Goal: Task Accomplishment & Management: Use online tool/utility

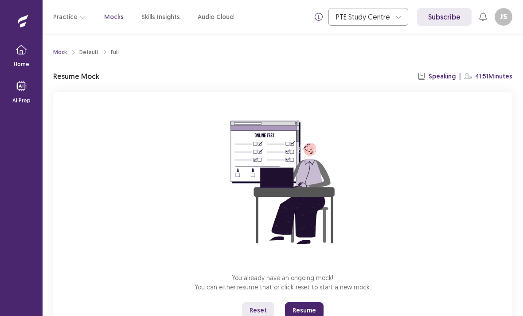
click at [105, 12] on p "Mocks" at bounding box center [113, 16] width 19 height 9
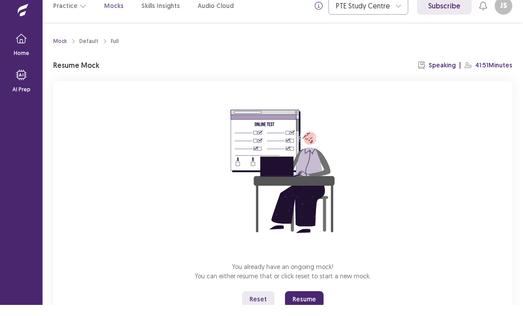
click at [251, 302] on button "Reset" at bounding box center [258, 310] width 32 height 16
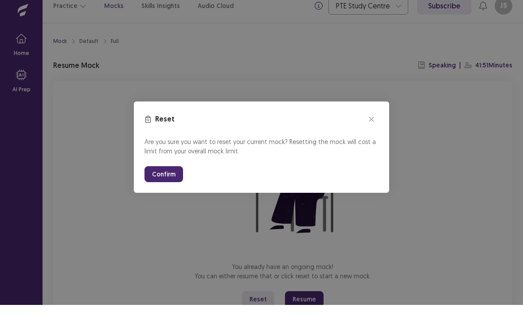
click at [165, 177] on button "Confirm" at bounding box center [163, 185] width 39 height 16
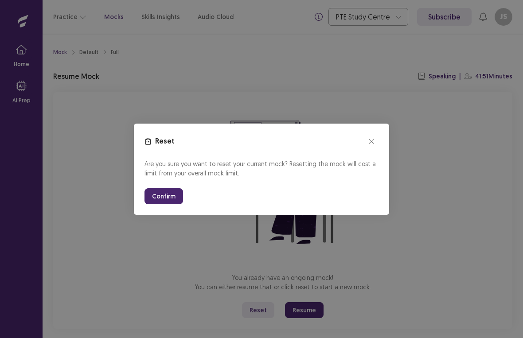
click at [166, 198] on button "Confirm" at bounding box center [163, 196] width 39 height 16
click at [165, 194] on button "Confirm" at bounding box center [163, 196] width 39 height 16
click at [171, 191] on button "Confirm" at bounding box center [163, 196] width 39 height 16
click at [168, 199] on button "Confirm" at bounding box center [163, 196] width 39 height 16
click at [162, 198] on button "Confirm" at bounding box center [163, 196] width 39 height 16
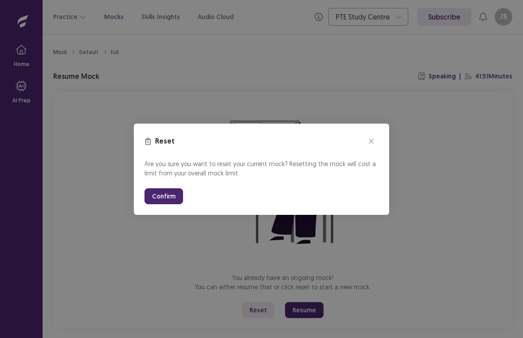
click at [162, 197] on button "Confirm" at bounding box center [163, 196] width 39 height 16
click at [165, 199] on button "Confirm" at bounding box center [163, 196] width 39 height 16
click at [164, 199] on button "Confirm" at bounding box center [163, 196] width 39 height 16
click at [165, 197] on button "Confirm" at bounding box center [163, 196] width 39 height 16
click at [370, 140] on icon "close" at bounding box center [371, 141] width 5 height 5
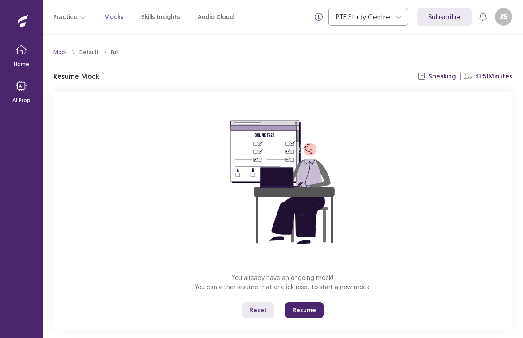
click at [305, 310] on button "Resume" at bounding box center [304, 310] width 39 height 16
click at [298, 312] on button "Resume" at bounding box center [304, 310] width 39 height 16
click at [309, 302] on button "Resume" at bounding box center [304, 310] width 39 height 16
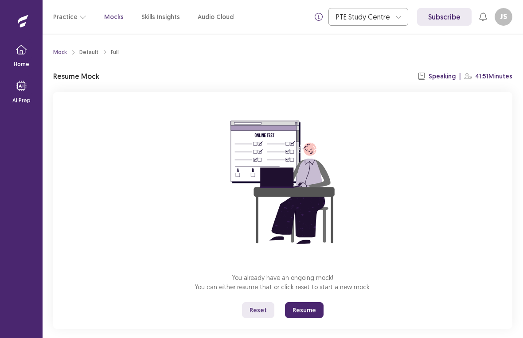
click at [306, 302] on button "Resume" at bounding box center [304, 310] width 39 height 16
click at [255, 302] on button "Reset" at bounding box center [258, 310] width 32 height 16
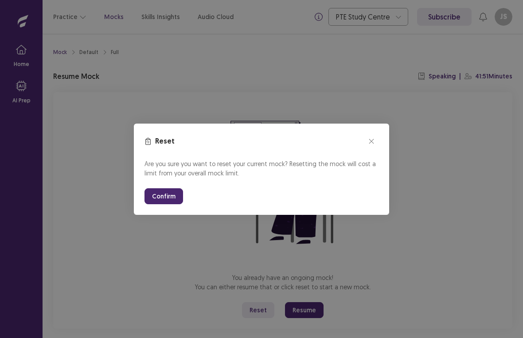
click at [252, 298] on div "Reset Are you sure you want to reset your current mock? Resetting the mock will…" at bounding box center [261, 169] width 523 height 338
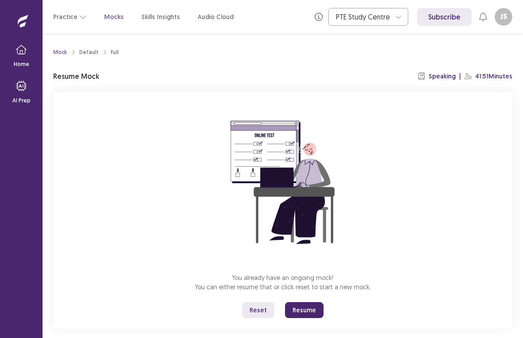
click at [258, 302] on button "Reset" at bounding box center [258, 310] width 32 height 16
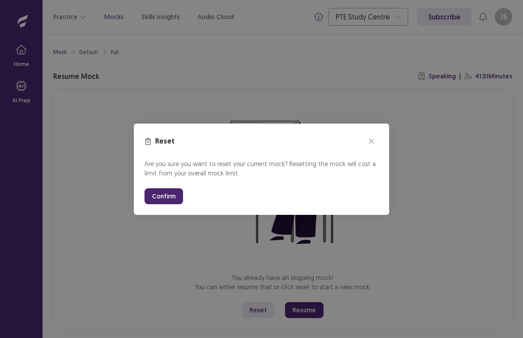
click at [159, 199] on button "Confirm" at bounding box center [163, 196] width 39 height 16
click at [163, 185] on div "Are you sure you want to reset your current mock? Resetting the mock will cost …" at bounding box center [261, 181] width 234 height 45
click at [169, 196] on button "Confirm" at bounding box center [163, 196] width 39 height 16
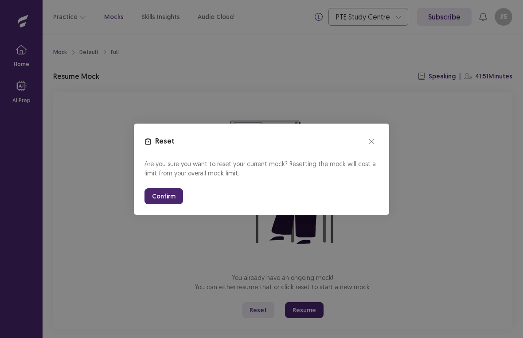
click at [159, 194] on button "Confirm" at bounding box center [163, 196] width 39 height 16
click at [163, 199] on button "Confirm" at bounding box center [163, 196] width 39 height 16
click at [160, 193] on button "Confirm" at bounding box center [163, 196] width 39 height 16
click at [385, 130] on section "Reset Are you sure you want to reset your current mock? Resetting the mock will…" at bounding box center [261, 169] width 255 height 91
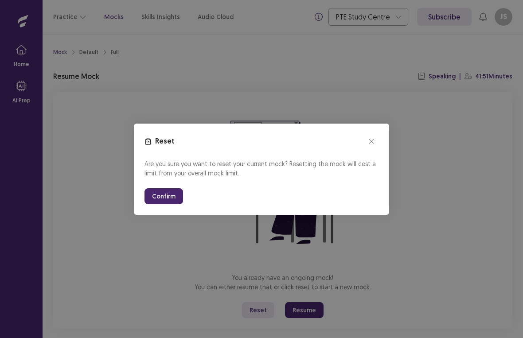
click at [375, 141] on button "close" at bounding box center [371, 141] width 14 height 14
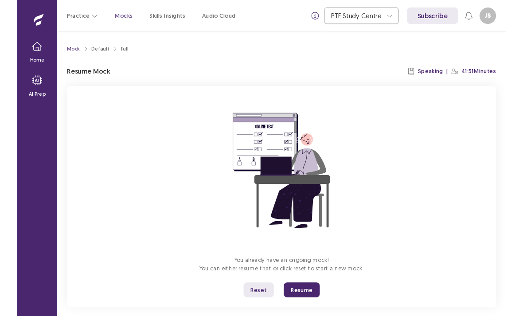
scroll to position [28, 0]
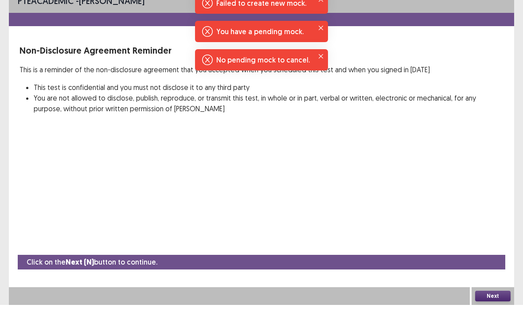
click at [494, 302] on button "Next" at bounding box center [492, 307] width 35 height 11
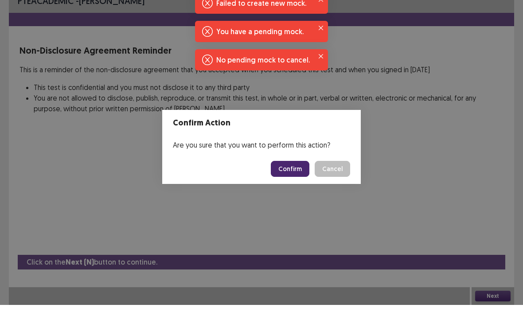
click at [289, 172] on button "Confirm" at bounding box center [290, 180] width 39 height 16
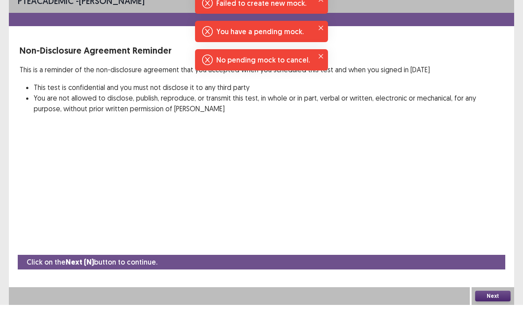
scroll to position [36, 0]
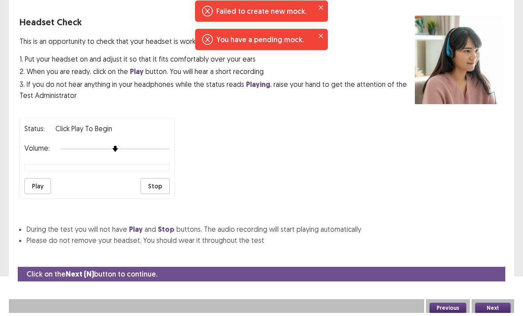
click at [324, 62] on p "1. Put your headset on and adjust it so that it fits comfortably over your ears" at bounding box center [216, 62] width 395 height 11
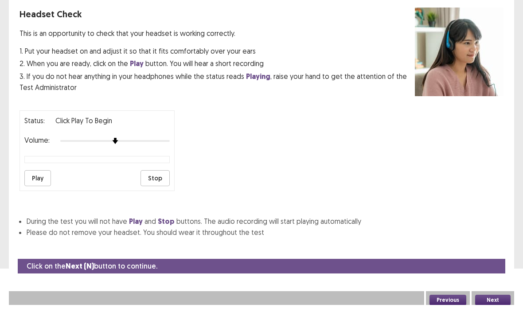
click at [497, 306] on button "Next" at bounding box center [492, 311] width 35 height 11
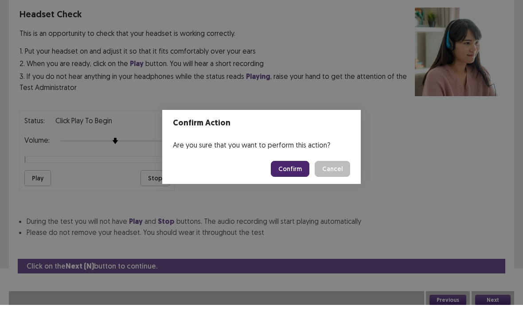
click at [302, 172] on button "Confirm" at bounding box center [290, 180] width 39 height 16
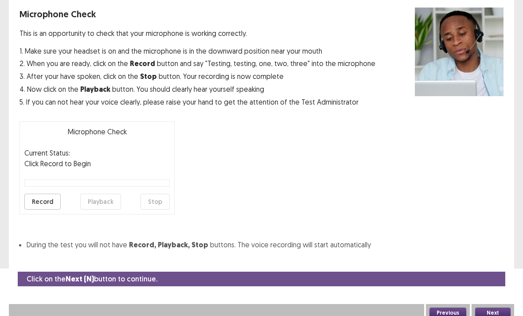
scroll to position [53, 0]
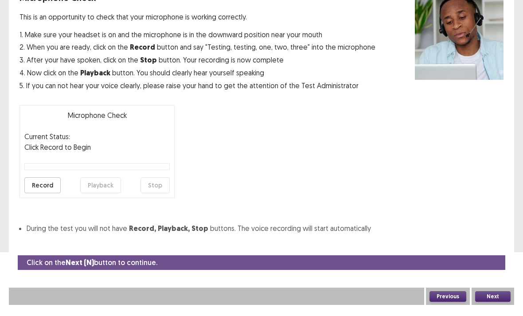
click at [492, 302] on button "Next" at bounding box center [492, 307] width 35 height 11
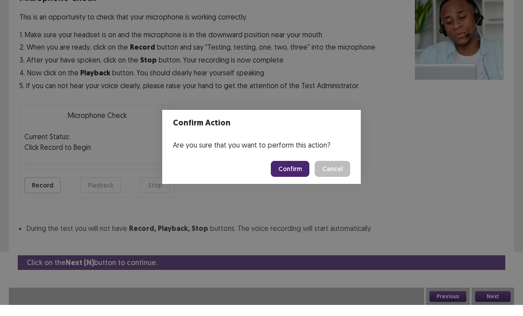
click at [285, 172] on button "Confirm" at bounding box center [290, 180] width 39 height 16
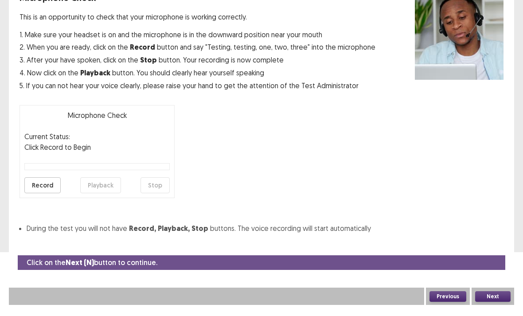
scroll to position [28, 0]
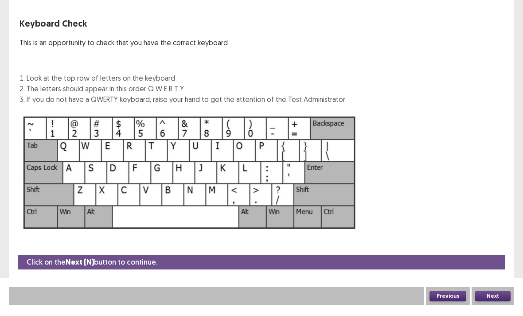
click at [494, 302] on button "Next" at bounding box center [492, 307] width 35 height 11
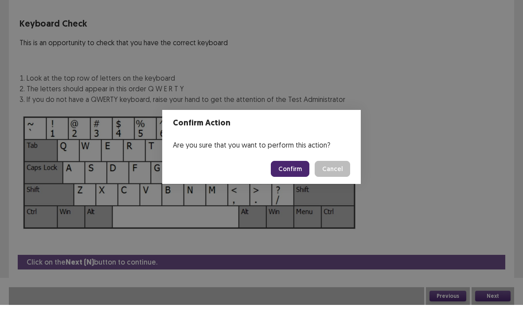
click at [282, 175] on button "Confirm" at bounding box center [290, 180] width 39 height 16
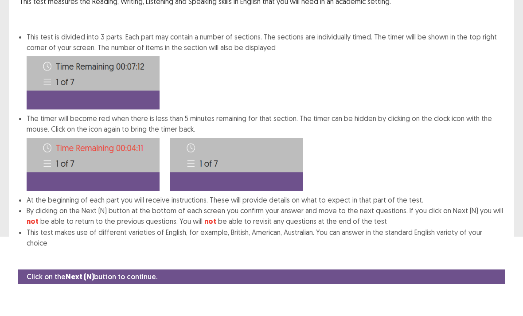
scroll to position [55, 0]
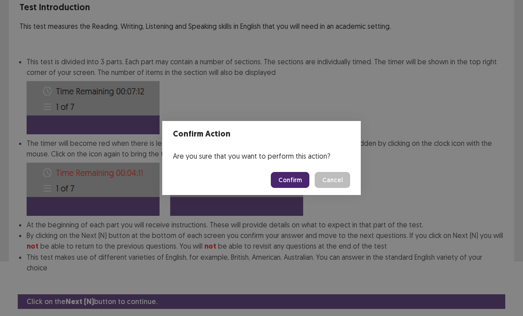
click at [290, 188] on button "Confirm" at bounding box center [290, 180] width 39 height 16
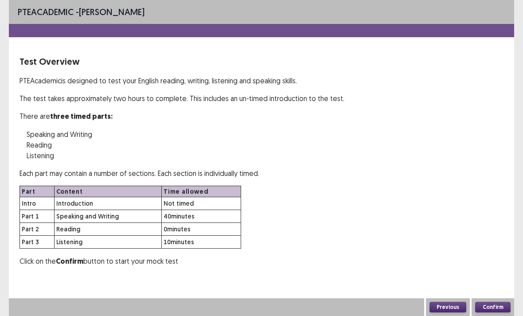
scroll to position [11, 0]
click at [498, 312] on button "Confirm" at bounding box center [492, 307] width 35 height 11
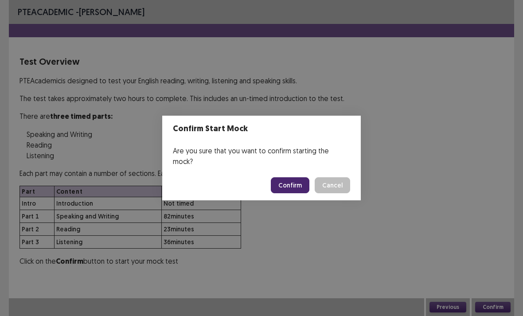
click at [293, 193] on button "Confirm" at bounding box center [290, 185] width 39 height 16
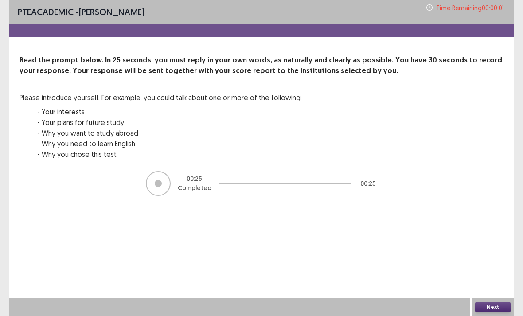
click at [492, 312] on button "Next" at bounding box center [492, 307] width 35 height 11
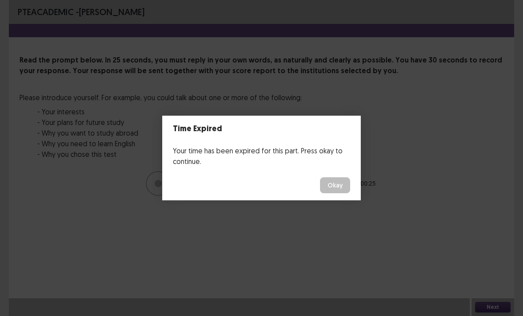
click at [339, 187] on button "Okay" at bounding box center [335, 185] width 30 height 16
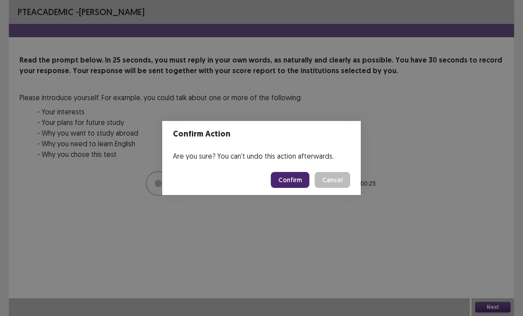
click at [293, 188] on button "Confirm" at bounding box center [290, 180] width 39 height 16
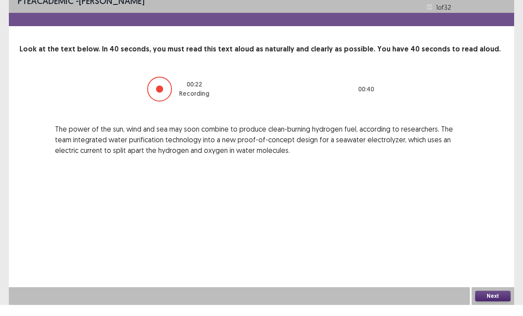
scroll to position [28, 0]
click at [499, 302] on button "Next" at bounding box center [492, 307] width 35 height 11
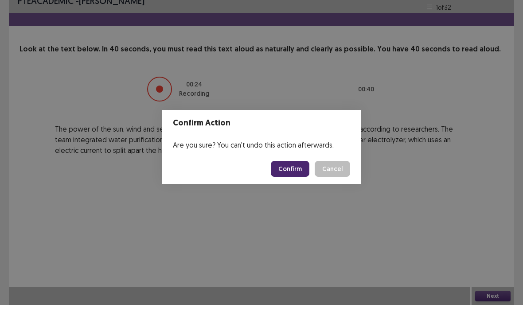
click at [291, 172] on button "Confirm" at bounding box center [290, 180] width 39 height 16
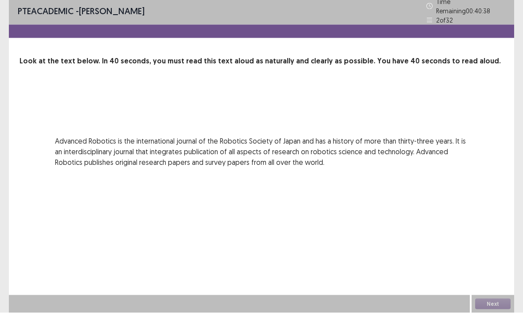
scroll to position [11, 0]
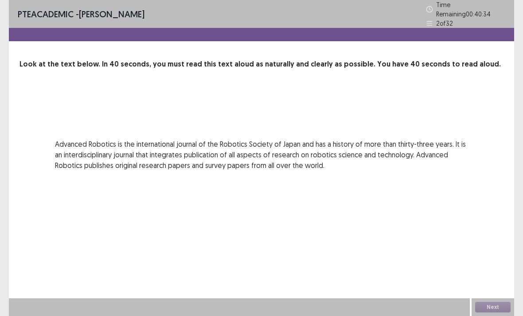
click at [474, 214] on div "PTE academic - jochelle santos Time Remaining 00 : 40 : 34 2 of 32 Look at the …" at bounding box center [261, 158] width 505 height 316
click at [497, 316] on div "Next" at bounding box center [493, 307] width 43 height 18
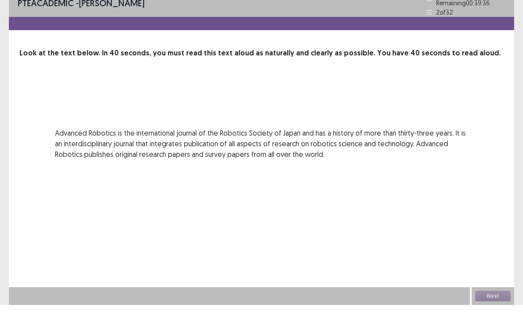
click at [493, 298] on div "Next" at bounding box center [493, 307] width 43 height 18
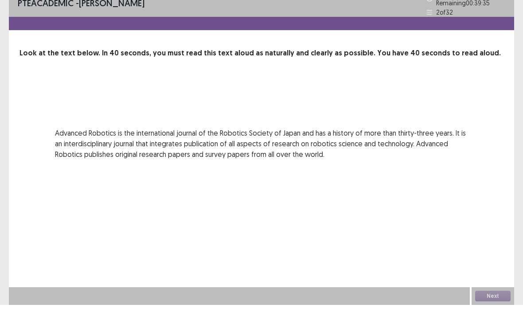
click at [495, 298] on div "Next" at bounding box center [493, 307] width 43 height 18
click at [483, 219] on div "PTE academic - jochelle santos Time Remaining 00 : 39 : 27 2 of 32 Look at the …" at bounding box center [261, 158] width 505 height 316
click at [492, 298] on div "Next" at bounding box center [493, 307] width 43 height 18
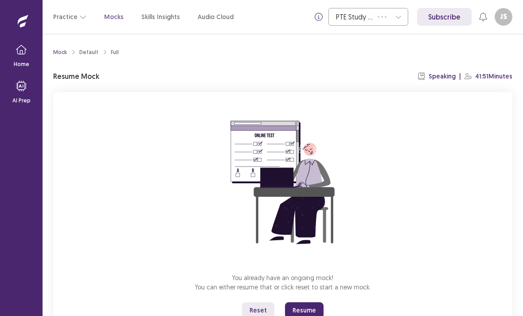
scroll to position [28, 0]
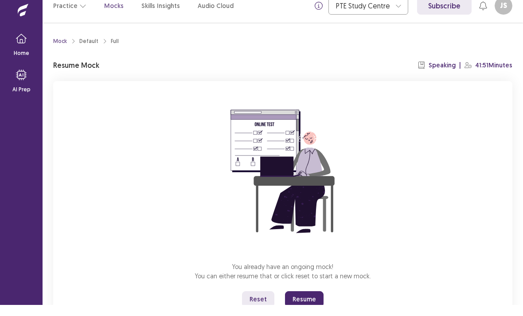
click at [309, 302] on button "Resume" at bounding box center [304, 310] width 39 height 16
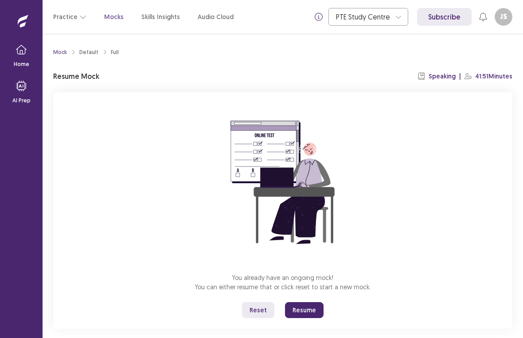
scroll to position [24, 0]
click at [312, 302] on button "Resume" at bounding box center [304, 310] width 39 height 16
click at [307, 302] on button "Resume" at bounding box center [304, 310] width 39 height 16
click at [303, 302] on button "Resume" at bounding box center [304, 310] width 39 height 16
click at [310, 302] on button "Resume" at bounding box center [304, 310] width 39 height 16
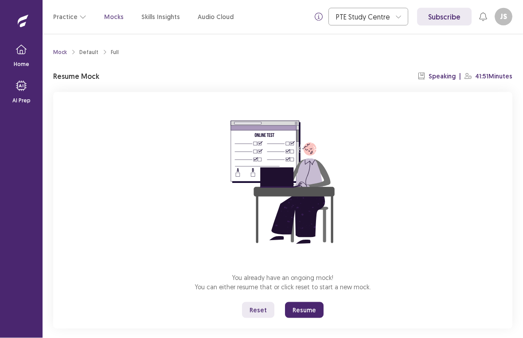
click at [308, 302] on button "Resume" at bounding box center [304, 310] width 39 height 16
click at [317, 302] on button "Resume" at bounding box center [304, 310] width 39 height 16
click at [318, 302] on button "Resume" at bounding box center [304, 310] width 39 height 16
click at [314, 302] on button "Resume" at bounding box center [304, 310] width 39 height 16
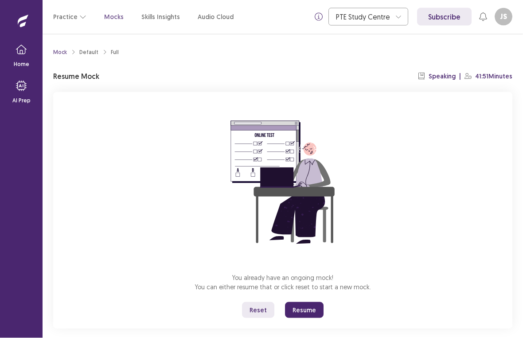
click at [315, 302] on button "Resume" at bounding box center [304, 310] width 39 height 16
click at [316, 302] on button "Resume" at bounding box center [304, 310] width 39 height 16
click at [314, 302] on button "Resume" at bounding box center [304, 310] width 39 height 16
click at [317, 302] on button "Resume" at bounding box center [304, 310] width 39 height 16
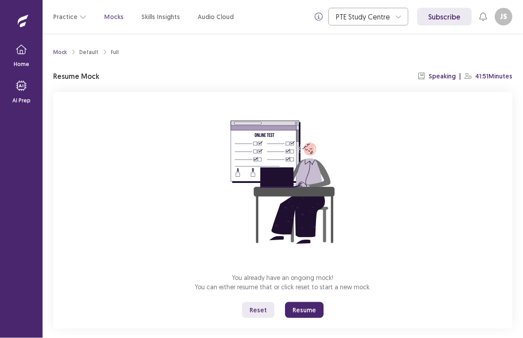
click at [311, 302] on button "Resume" at bounding box center [304, 310] width 39 height 16
click at [314, 302] on button "Resume" at bounding box center [304, 310] width 39 height 16
click at [312, 302] on button "Resume" at bounding box center [304, 310] width 39 height 16
click at [303, 302] on button "Resume" at bounding box center [304, 310] width 39 height 16
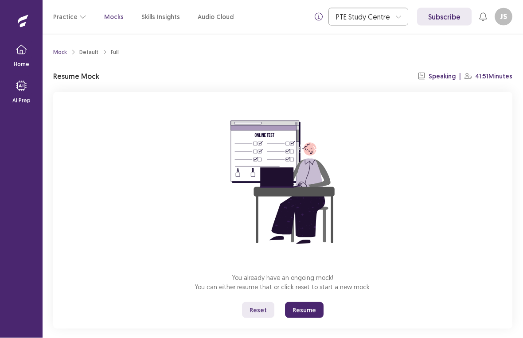
click at [305, 304] on div "You already have an ongoing mock! You can either resume that or click reset to …" at bounding box center [282, 210] width 459 height 237
click at [306, 303] on div "You already have an ongoing mock! You can either resume that or click reset to …" at bounding box center [282, 210] width 459 height 237
click at [305, 302] on button "Resume" at bounding box center [304, 310] width 39 height 16
click at [305, 306] on div "Mock Default Full Resume Mock Speaking | 41:51 Minutes You already have an ongo…" at bounding box center [283, 192] width 480 height 316
click at [306, 306] on div "Mock Default Full Resume Mock Speaking | 41:51 Minutes You already have an ongo…" at bounding box center [283, 192] width 480 height 316
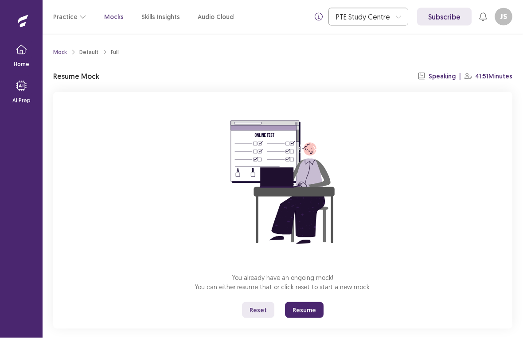
click at [317, 302] on button "Resume" at bounding box center [304, 310] width 39 height 16
click at [314, 302] on button "Resume" at bounding box center [304, 310] width 39 height 16
click at [312, 302] on button "Resume" at bounding box center [304, 310] width 39 height 16
click at [310, 302] on button "Resume" at bounding box center [304, 310] width 39 height 16
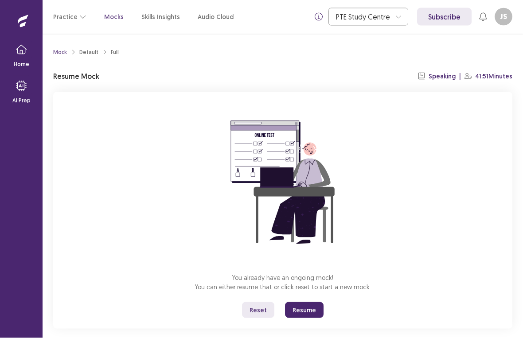
click at [304, 302] on button "Resume" at bounding box center [304, 310] width 39 height 16
click at [312, 302] on button "Resume" at bounding box center [304, 310] width 39 height 16
click at [307, 302] on button "Resume" at bounding box center [304, 310] width 39 height 16
click at [312, 302] on button "Resume" at bounding box center [304, 310] width 39 height 16
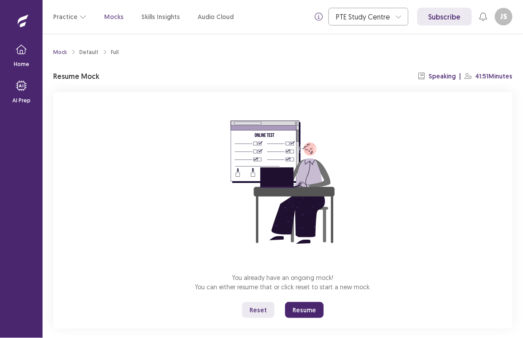
click at [305, 302] on button "Resume" at bounding box center [304, 310] width 39 height 16
click at [314, 302] on button "Resume" at bounding box center [304, 310] width 39 height 16
click at [312, 302] on button "Resume" at bounding box center [304, 310] width 39 height 16
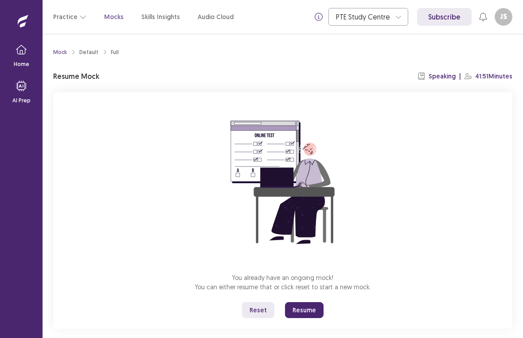
click at [310, 302] on button "Resume" at bounding box center [304, 310] width 39 height 16
click at [308, 302] on button "Resume" at bounding box center [304, 310] width 39 height 16
click at [310, 302] on button "Resume" at bounding box center [304, 310] width 39 height 16
click at [308, 302] on button "Resume" at bounding box center [304, 310] width 39 height 16
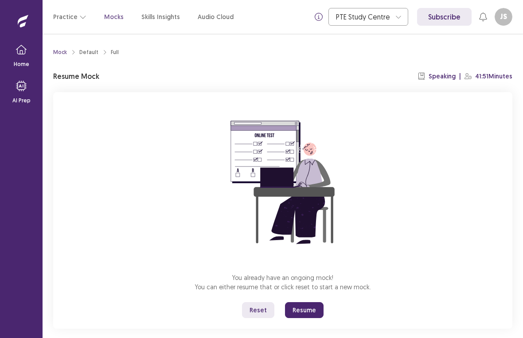
click at [302, 302] on button "Resume" at bounding box center [304, 310] width 39 height 16
click at [308, 302] on button "Resume" at bounding box center [304, 310] width 39 height 16
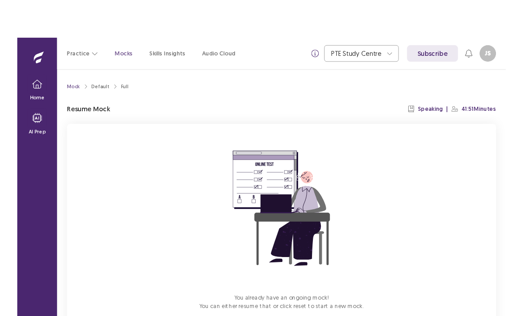
scroll to position [28, 0]
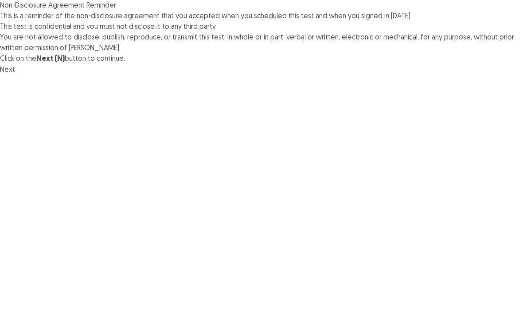
click at [15, 86] on button "Next" at bounding box center [7, 80] width 15 height 11
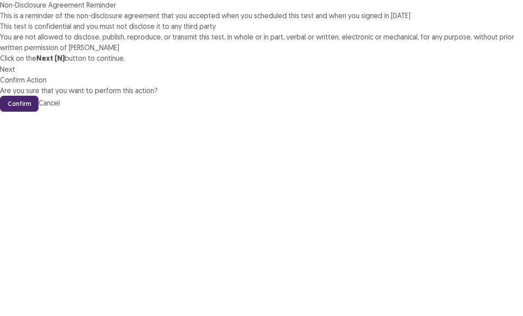
click at [39, 123] on button "Confirm" at bounding box center [19, 115] width 39 height 16
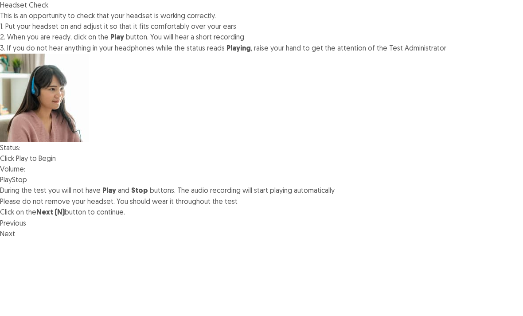
scroll to position [36, 0]
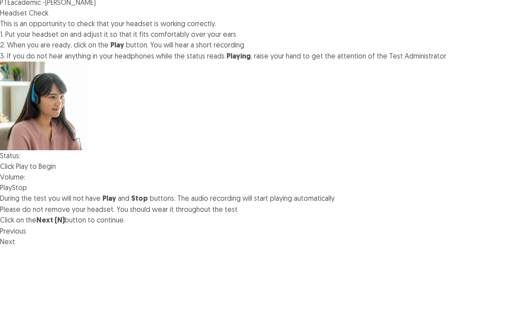
click at [15, 250] on button "Next" at bounding box center [7, 244] width 15 height 11
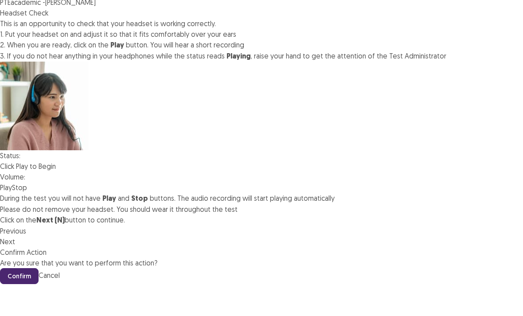
click at [39, 271] on button "Confirm" at bounding box center [19, 279] width 39 height 16
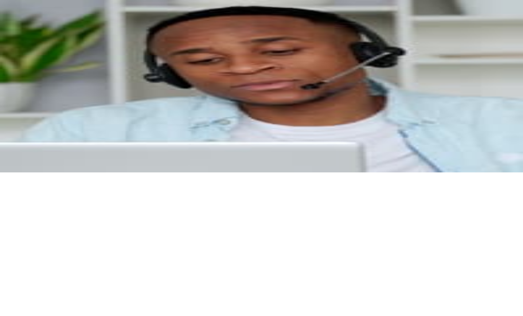
scroll to position [53, 0]
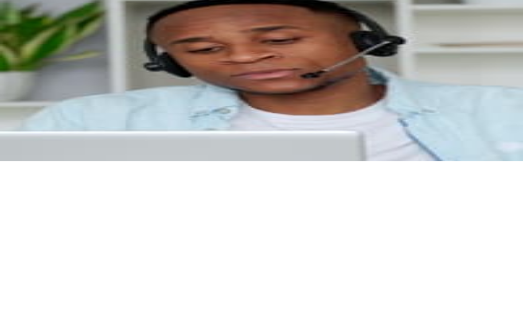
click at [15, 172] on button "Next" at bounding box center [7, 167] width 15 height 11
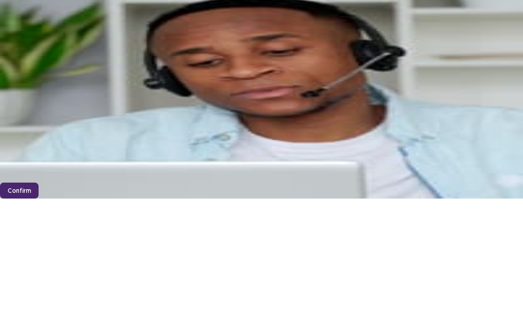
click at [39, 194] on button "Confirm" at bounding box center [19, 202] width 39 height 16
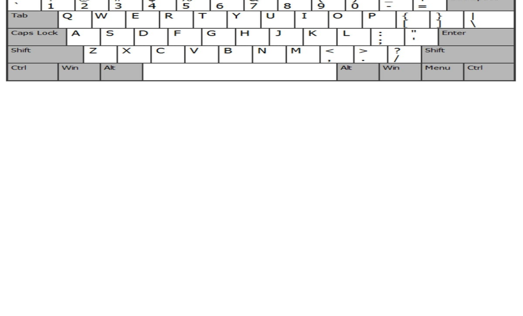
click at [15, 96] on button "Next" at bounding box center [7, 91] width 15 height 11
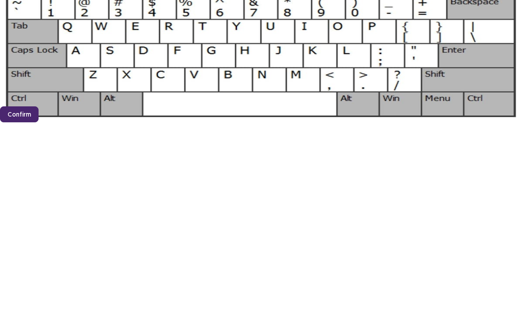
click at [39, 133] on button "Confirm" at bounding box center [19, 125] width 39 height 16
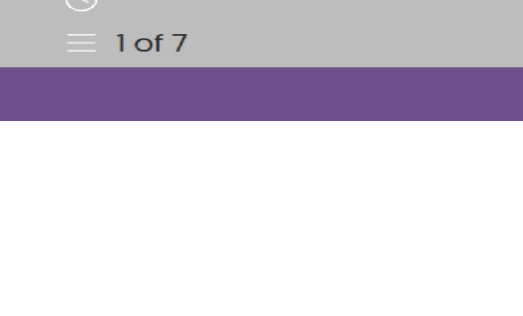
scroll to position [55, 0]
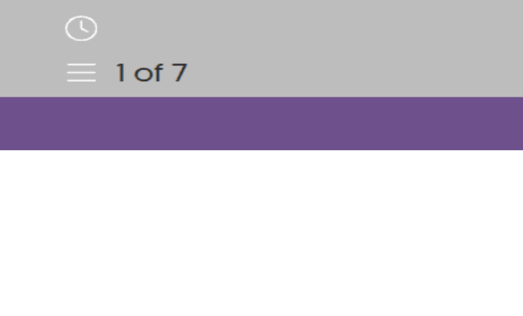
click at [15, 150] on button "Next" at bounding box center [7, 145] width 15 height 11
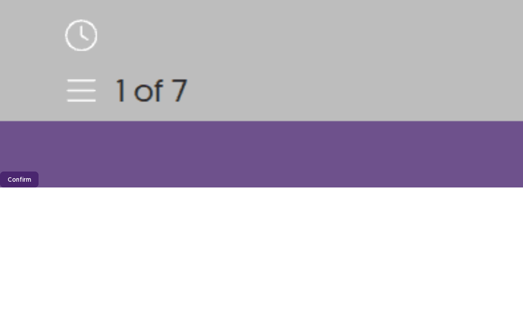
click at [39, 187] on button "Confirm" at bounding box center [19, 180] width 39 height 16
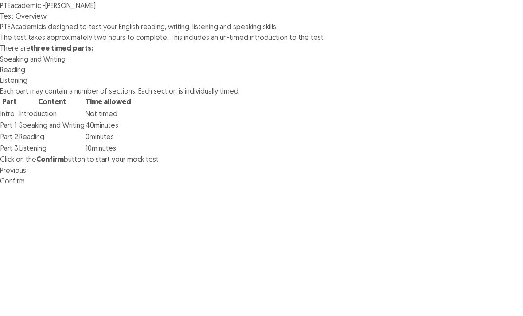
scroll to position [11, 0]
click at [25, 186] on button "Confirm" at bounding box center [12, 180] width 25 height 11
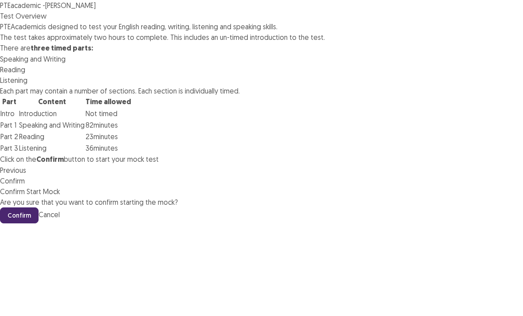
click at [39, 207] on button "Confirm" at bounding box center [19, 215] width 39 height 16
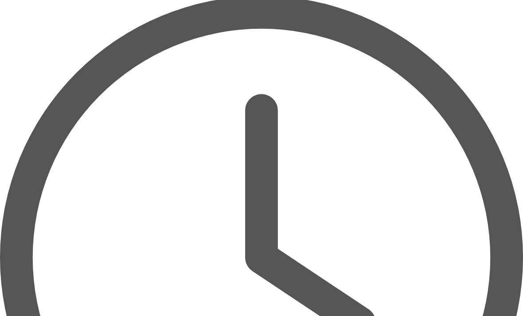
scroll to position [0, 0]
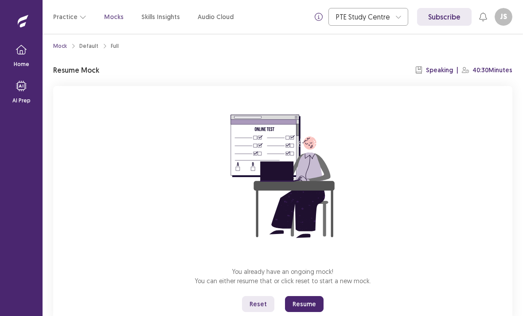
scroll to position [6, 0]
click at [300, 303] on button "Resume" at bounding box center [304, 304] width 39 height 16
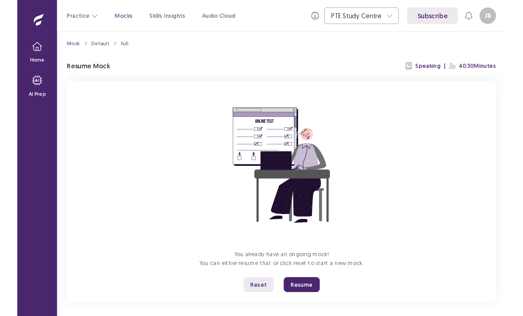
scroll to position [0, 0]
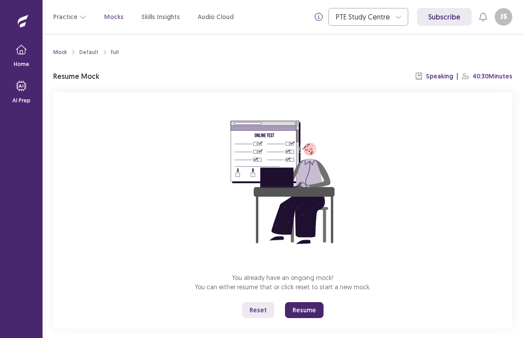
click at [305, 304] on button "Resume" at bounding box center [304, 310] width 39 height 16
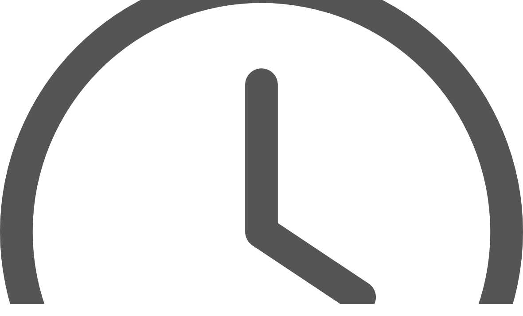
scroll to position [28, 0]
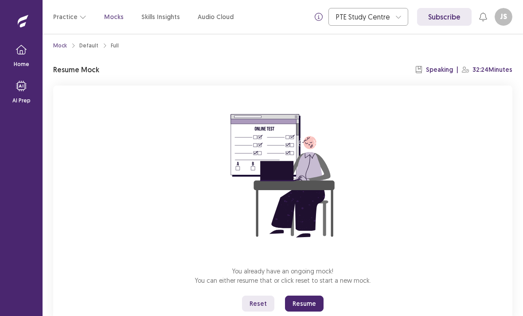
scroll to position [6, 0]
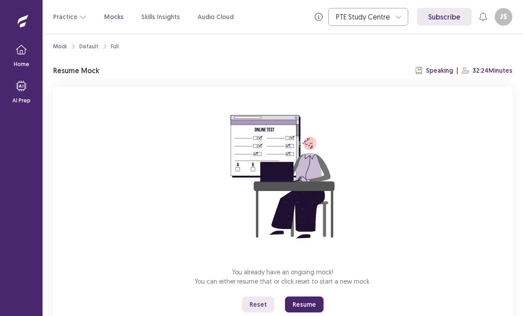
click at [304, 299] on button "Resume" at bounding box center [304, 304] width 39 height 16
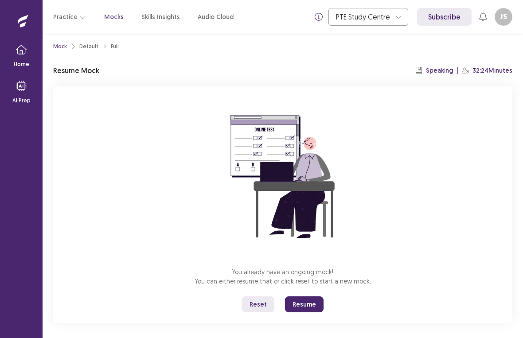
scroll to position [0, 0]
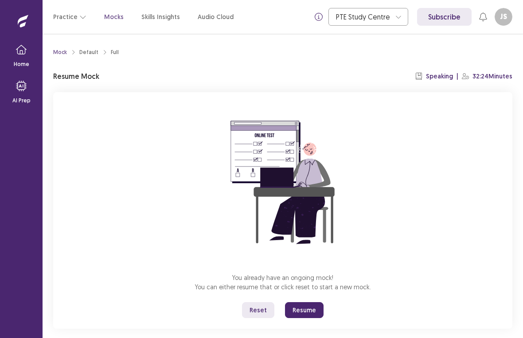
click at [307, 311] on button "Resume" at bounding box center [304, 310] width 39 height 16
click at [310, 316] on button "Resume" at bounding box center [304, 310] width 39 height 16
click at [309, 316] on button "Resume" at bounding box center [304, 310] width 39 height 16
click at [307, 316] on button "Resume" at bounding box center [304, 310] width 39 height 16
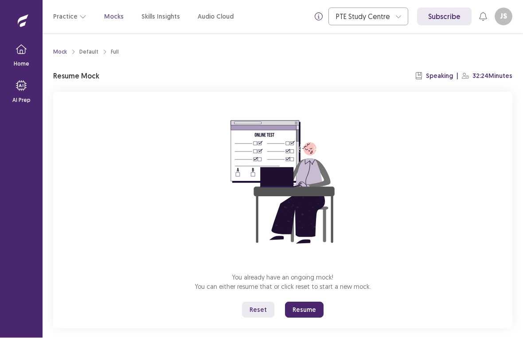
click at [312, 302] on button "Resume" at bounding box center [304, 310] width 39 height 16
click at [308, 302] on button "Resume" at bounding box center [304, 310] width 39 height 16
click at [310, 302] on button "Resume" at bounding box center [304, 310] width 39 height 16
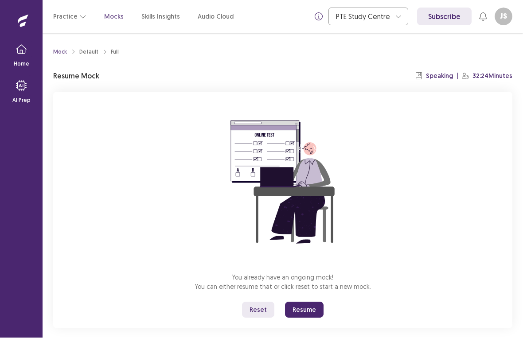
click at [309, 302] on button "Resume" at bounding box center [304, 310] width 39 height 16
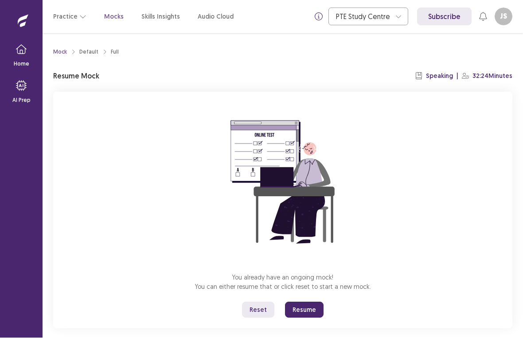
click at [312, 302] on button "Resume" at bounding box center [304, 310] width 39 height 16
click at [316, 302] on button "Resume" at bounding box center [304, 310] width 39 height 16
click at [313, 302] on button "Resume" at bounding box center [304, 310] width 39 height 16
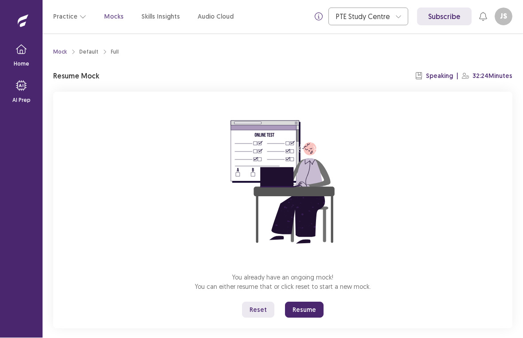
click at [313, 302] on button "Resume" at bounding box center [304, 310] width 39 height 16
click at [309, 302] on button "Resume" at bounding box center [304, 310] width 39 height 16
click at [400, 164] on div "You already have an ongoing mock! You can either resume that or click reset to …" at bounding box center [282, 210] width 459 height 237
click at [306, 302] on button "Resume" at bounding box center [304, 310] width 39 height 16
click at [313, 302] on button "Resume" at bounding box center [304, 310] width 39 height 16
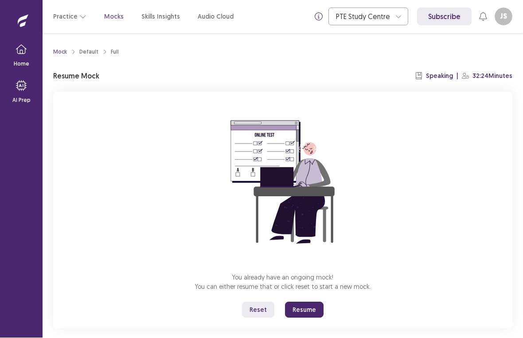
click at [313, 302] on button "Resume" at bounding box center [304, 310] width 39 height 16
click at [314, 302] on button "Resume" at bounding box center [304, 310] width 39 height 16
click at [312, 302] on button "Resume" at bounding box center [304, 310] width 39 height 16
click at [311, 302] on button "Resume" at bounding box center [304, 310] width 39 height 16
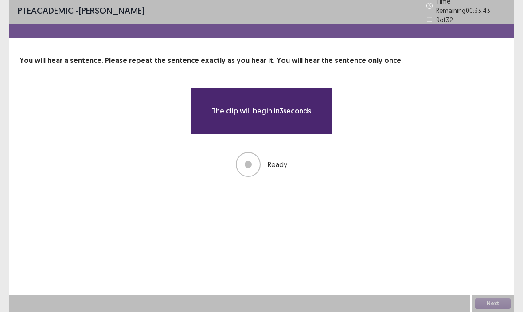
scroll to position [29, 0]
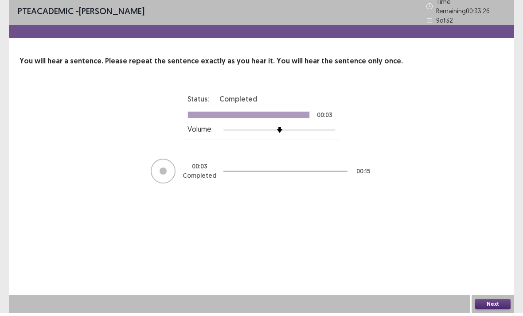
click at [495, 302] on button "Next" at bounding box center [492, 307] width 35 height 11
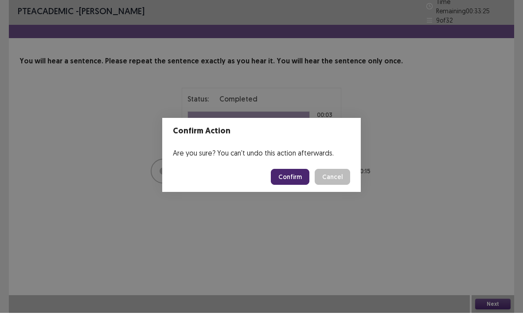
click at [285, 182] on button "Confirm" at bounding box center [290, 180] width 39 height 16
click at [292, 172] on button "Confirm" at bounding box center [290, 180] width 39 height 16
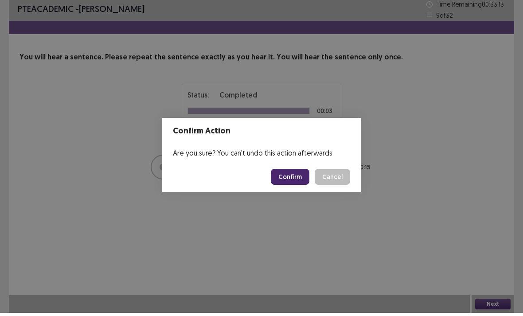
click at [288, 183] on button "Confirm" at bounding box center [290, 180] width 39 height 16
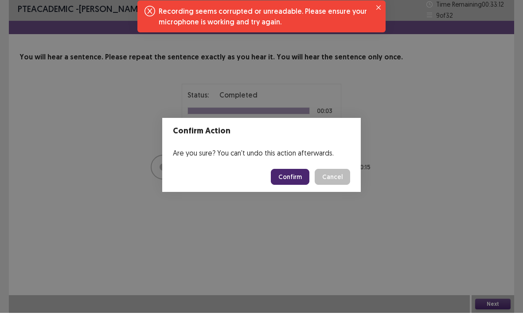
click at [355, 17] on div "Recording seems corrupted or unreadable. Please ensure your microphone is worki…" at bounding box center [263, 19] width 209 height 21
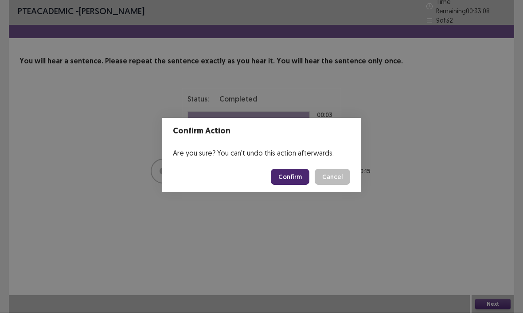
click at [341, 177] on button "Cancel" at bounding box center [332, 180] width 35 height 16
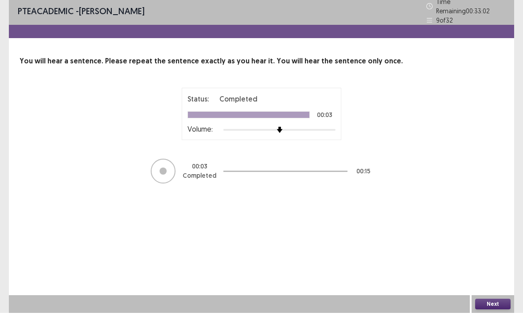
click at [491, 294] on div "PTE academic - [PERSON_NAME] Time Remaining 00 : 33 : 02 9 of 32 You will hear …" at bounding box center [261, 158] width 505 height 316
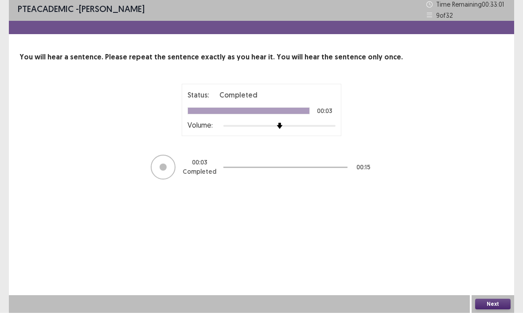
click at [486, 298] on div "Next" at bounding box center [493, 307] width 43 height 18
click at [487, 305] on button "Next" at bounding box center [492, 307] width 35 height 11
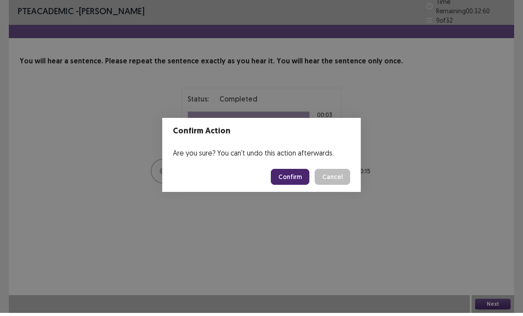
click at [286, 175] on button "Confirm" at bounding box center [290, 180] width 39 height 16
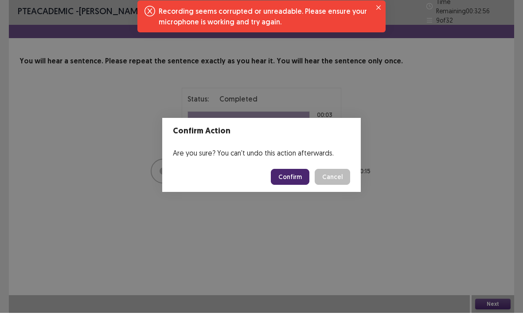
click at [321, 17] on div "Recording seems corrupted or unreadable. Please ensure your microphone is worki…" at bounding box center [263, 19] width 209 height 21
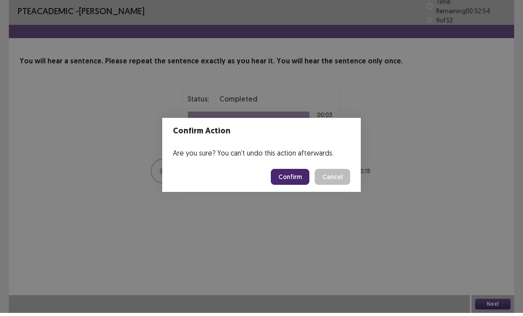
click at [297, 172] on button "Confirm" at bounding box center [290, 180] width 39 height 16
click at [301, 172] on button "Confirm" at bounding box center [290, 180] width 39 height 16
click at [296, 172] on button "Confirm" at bounding box center [290, 180] width 39 height 16
click at [292, 182] on button "Confirm" at bounding box center [290, 180] width 39 height 16
click at [331, 172] on button "Cancel" at bounding box center [332, 180] width 35 height 16
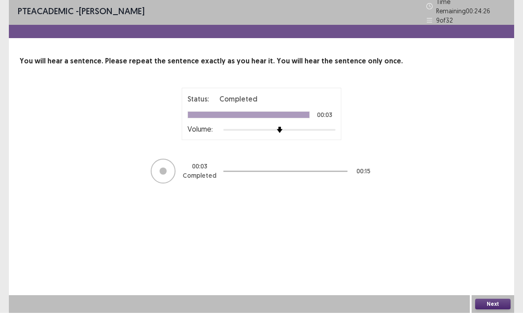
click at [478, 303] on button "Next" at bounding box center [492, 307] width 35 height 11
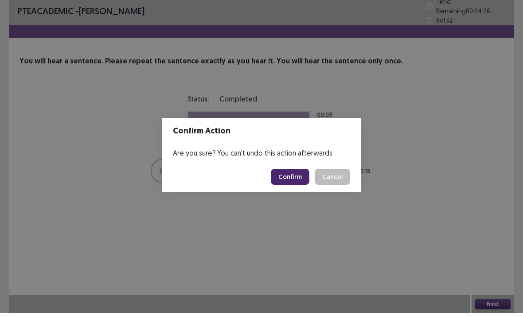
click at [492, 287] on div "Confirm Action Are you sure? You can't undo this action afterwards. Confirm Can…" at bounding box center [261, 158] width 523 height 316
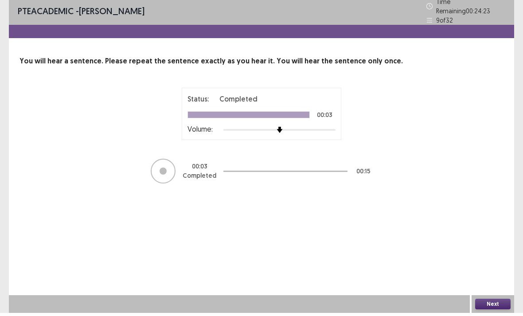
click at [165, 171] on div at bounding box center [163, 174] width 7 height 7
click at [279, 130] on img at bounding box center [280, 133] width 6 height 6
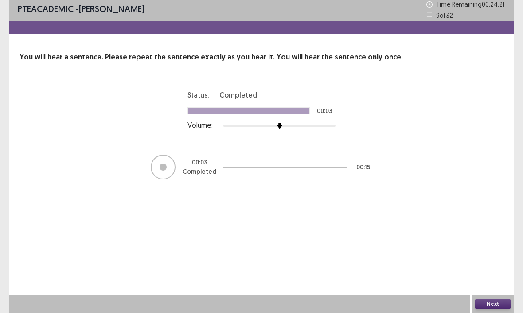
click at [499, 290] on div "PTE academic - [PERSON_NAME] Time Remaining 00 : 24 : 21 9 of 32 You will hear …" at bounding box center [261, 158] width 505 height 316
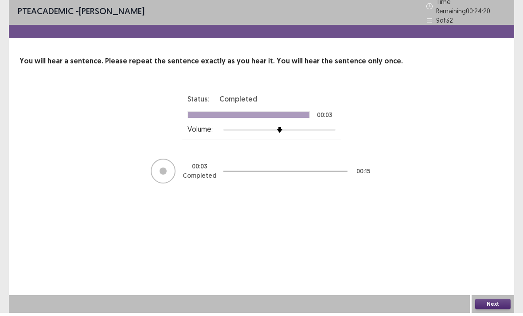
click at [504, 293] on div "PTE academic - [PERSON_NAME] Time Remaining 00 : 24 : 20 9 of 32 You will hear …" at bounding box center [261, 158] width 505 height 316
click at [487, 308] on button "Next" at bounding box center [492, 307] width 35 height 11
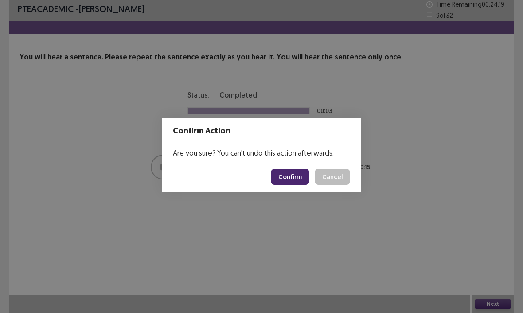
click at [309, 172] on button "Confirm" at bounding box center [290, 180] width 39 height 16
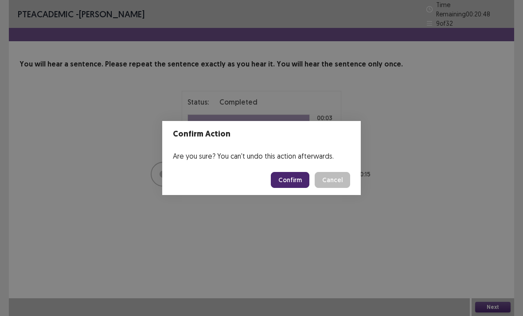
click at [301, 178] on button "Confirm" at bounding box center [290, 180] width 39 height 16
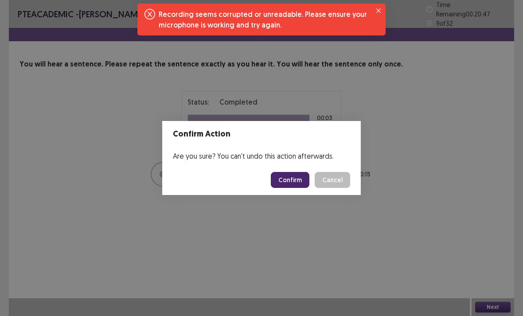
click at [374, 12] on button "Close" at bounding box center [378, 10] width 11 height 11
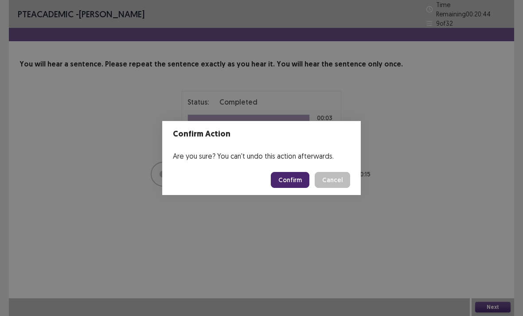
click at [406, 312] on div "Confirm Action Are you sure? You can't undo this action afterwards. Confirm Can…" at bounding box center [261, 158] width 523 height 316
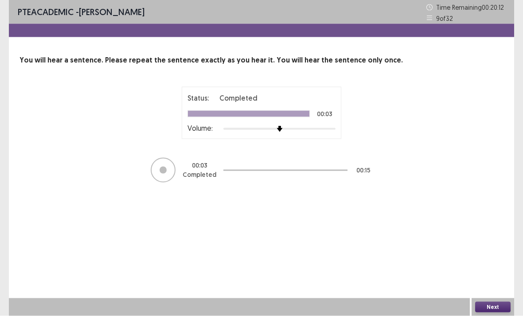
scroll to position [5, 0]
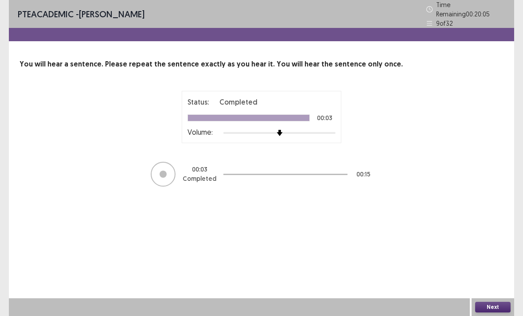
click at [287, 3] on div "PTE academic - [PERSON_NAME] Time Remaining 00 : 20 : 05 9 of 32" at bounding box center [261, 14] width 505 height 28
